Goal: Find specific page/section: Find specific page/section

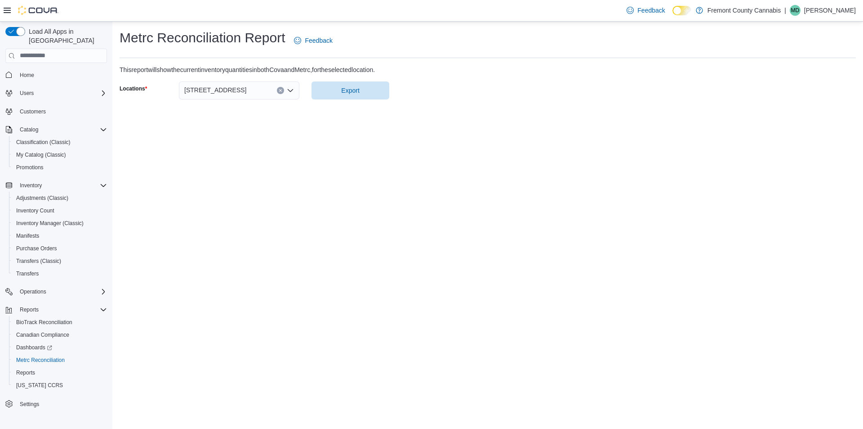
drag, startPoint x: 250, startPoint y: 103, endPoint x: 251, endPoint y: 95, distance: 7.7
click at [251, 103] on div "Metrc Reconciliation Report Feedback This report will show the current inventor…" at bounding box center [487, 64] width 751 height 85
drag, startPoint x: 228, startPoint y: 144, endPoint x: 265, endPoint y: 34, distance: 116.8
click at [228, 144] on div "Metrc Reconciliation Report Feedback This report will show the current inventor…" at bounding box center [487, 225] width 751 height 407
click at [24, 72] on span "Home" at bounding box center [27, 75] width 14 height 7
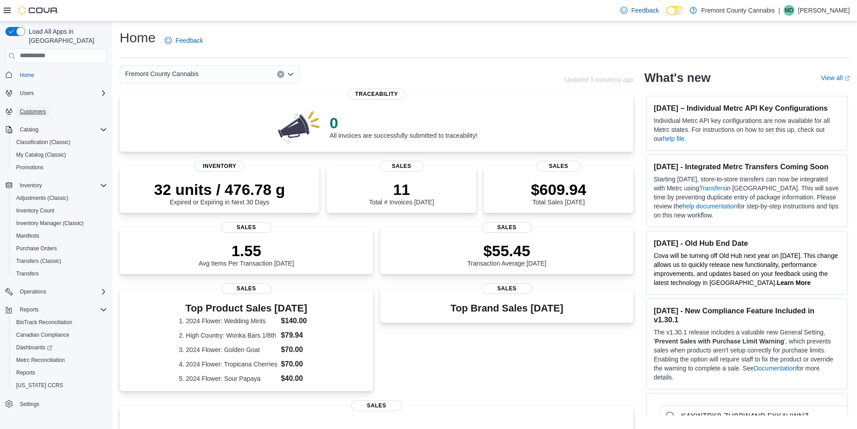
click at [29, 108] on span "Customers" at bounding box center [33, 111] width 26 height 7
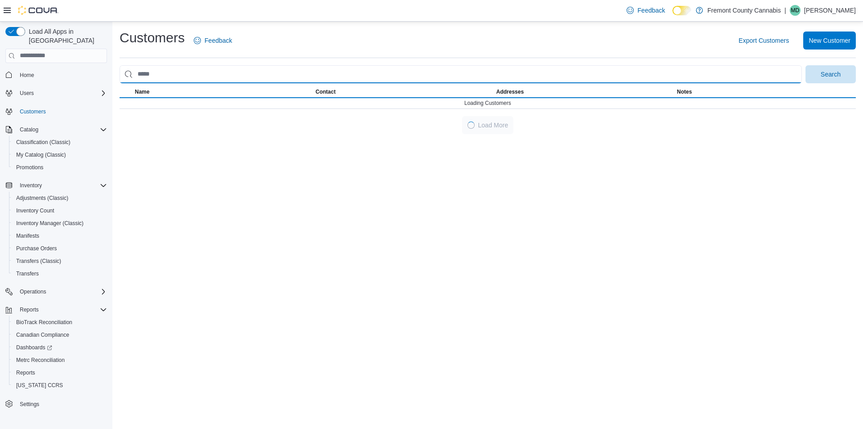
drag, startPoint x: 145, startPoint y: 73, endPoint x: 150, endPoint y: 75, distance: 5.3
click at [145, 73] on input "search" at bounding box center [461, 74] width 683 height 18
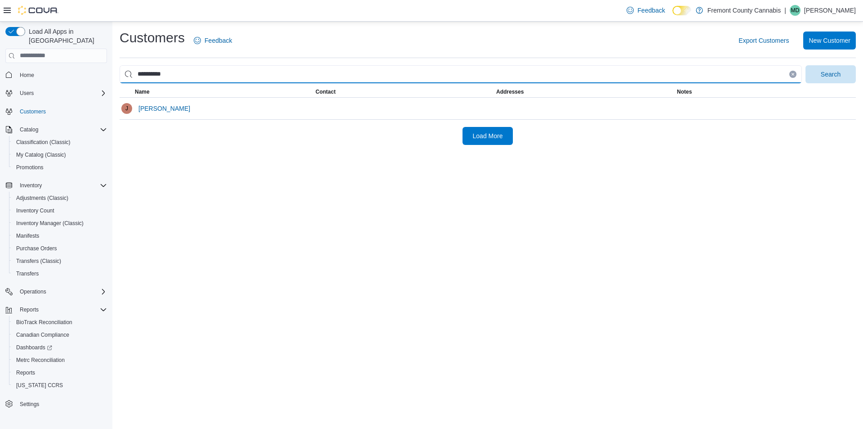
type input "**********"
click at [806, 65] on button "Search" at bounding box center [831, 74] width 50 height 18
